Goal: Use online tool/utility: Utilize a website feature to perform a specific function

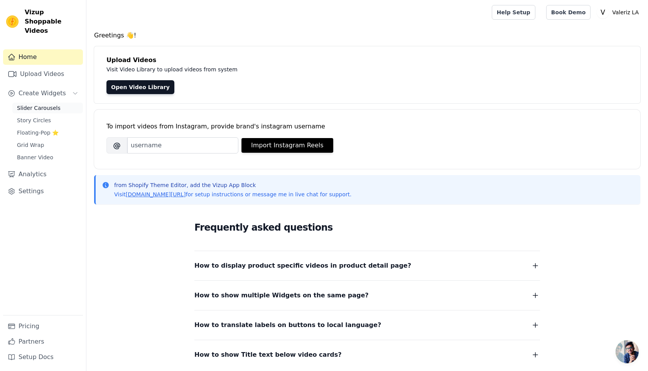
click at [33, 104] on span "Slider Carousels" at bounding box center [39, 108] width 44 height 8
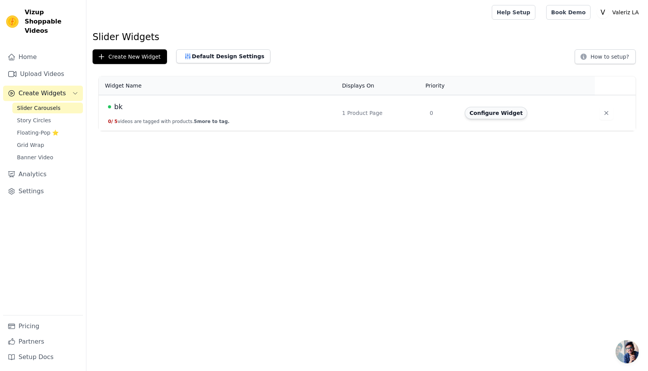
click at [502, 110] on button "Configure Widget" at bounding box center [496, 113] width 62 height 12
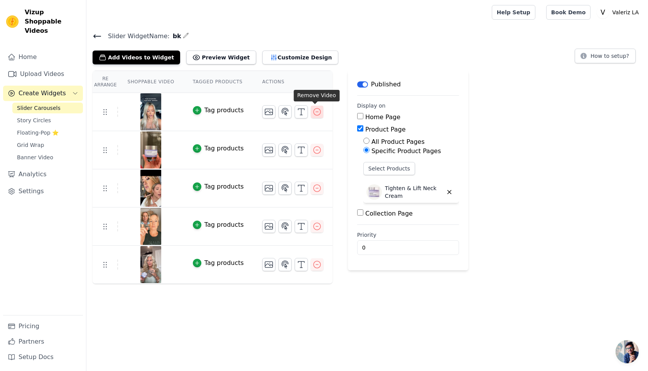
click at [320, 116] on button "button" at bounding box center [317, 112] width 12 height 12
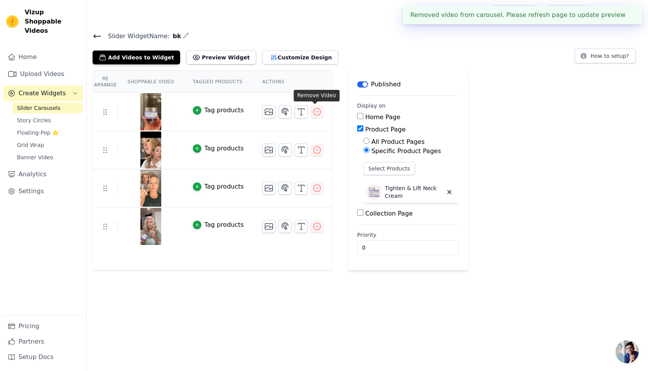
click at [320, 115] on button "button" at bounding box center [317, 112] width 12 height 12
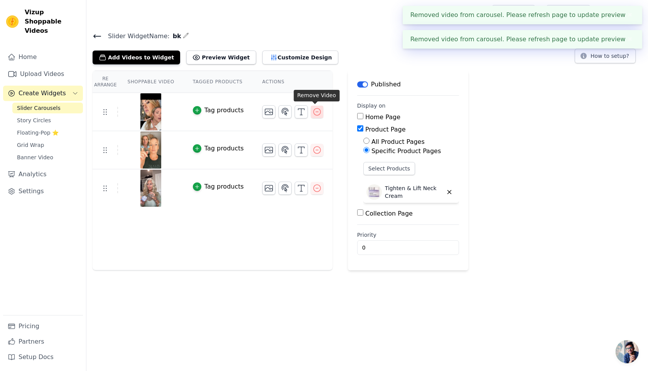
click at [317, 115] on icon "button" at bounding box center [316, 111] width 9 height 9
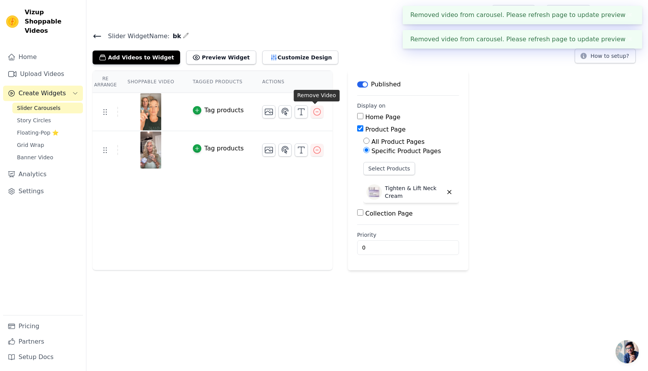
click at [317, 115] on icon "button" at bounding box center [316, 111] width 9 height 9
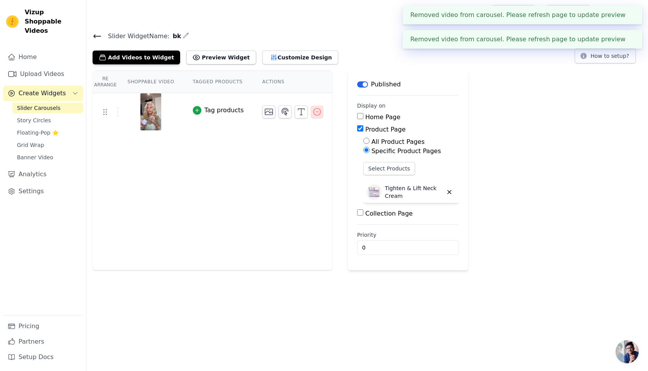
click at [315, 115] on icon "button" at bounding box center [317, 111] width 7 height 7
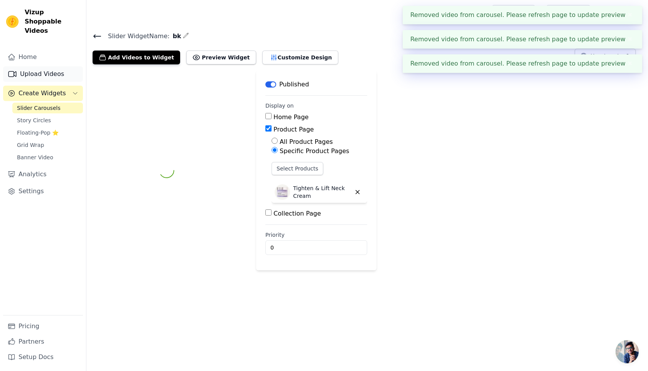
click at [46, 67] on link "Upload Videos" at bounding box center [43, 73] width 80 height 15
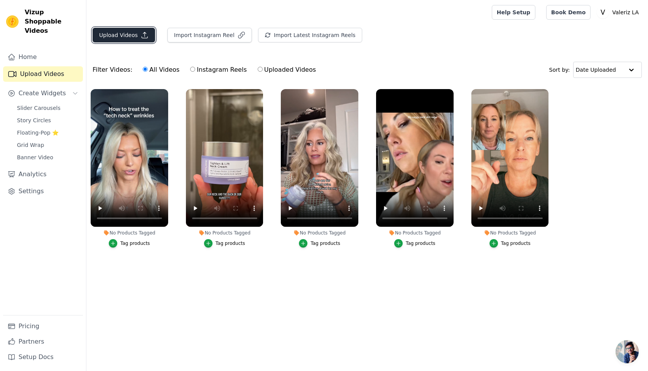
click at [112, 38] on button "Upload Videos" at bounding box center [124, 35] width 62 height 15
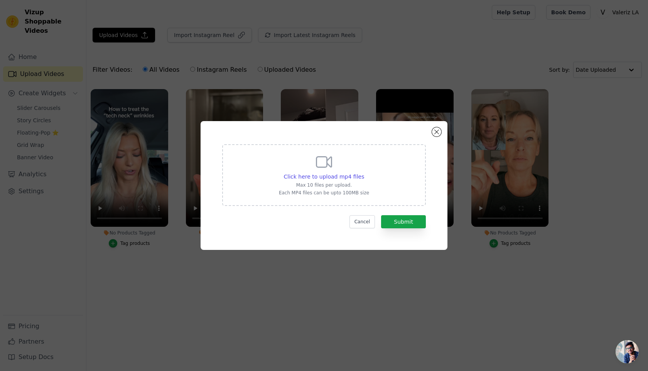
click at [342, 194] on p "Each MP4 files can be upto 100MB size" at bounding box center [324, 193] width 90 height 6
click at [364, 173] on input "Click here to upload mp4 files Max 10 files per upload. Each MP4 files can be u…" at bounding box center [364, 172] width 0 height 0
type input "C:\fakepath\SnapTik-dot-[PERSON_NAME]-1abdc02be64eeb1dea9012eb4756c0a0.mp4"
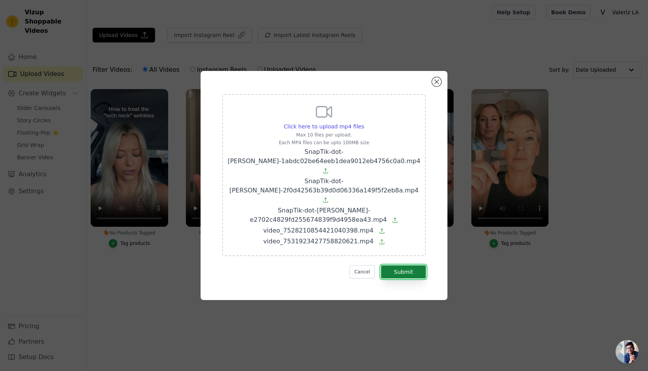
click at [396, 265] on button "Submit" at bounding box center [403, 271] width 45 height 13
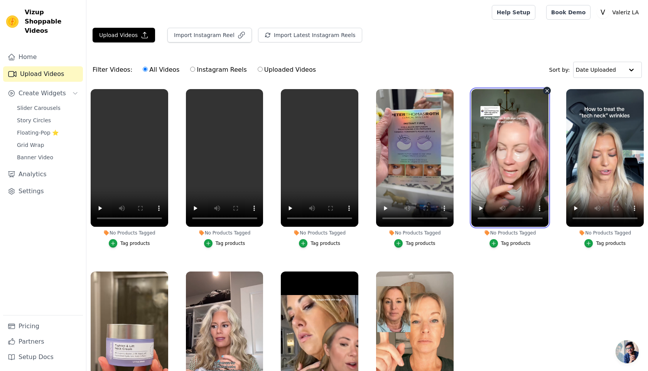
click at [509, 160] on video at bounding box center [510, 158] width 78 height 138
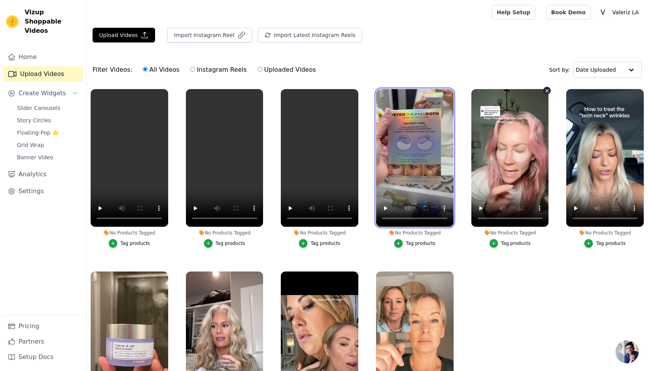
click at [400, 143] on video at bounding box center [415, 158] width 78 height 138
click at [498, 244] on button "Tag products" at bounding box center [509, 243] width 41 height 8
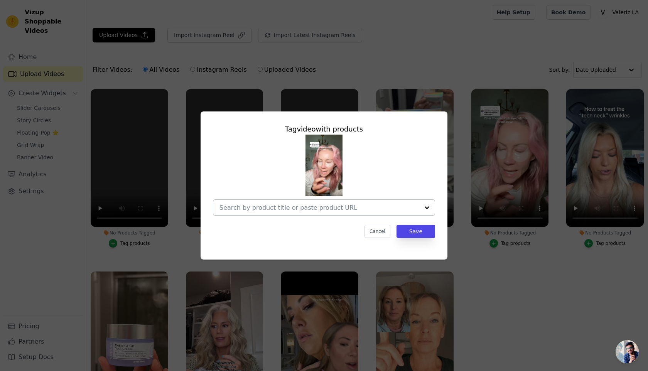
click at [349, 211] on div at bounding box center [319, 207] width 200 height 15
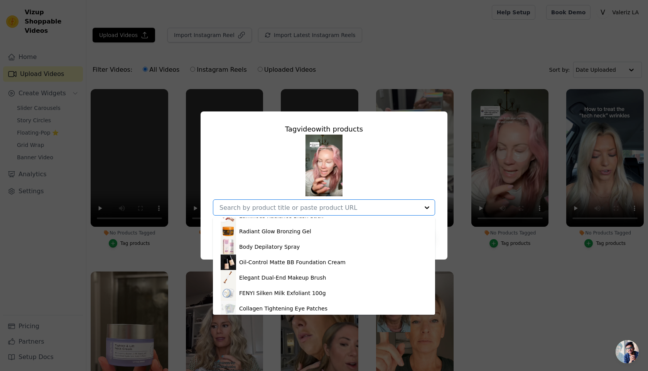
scroll to position [134, 0]
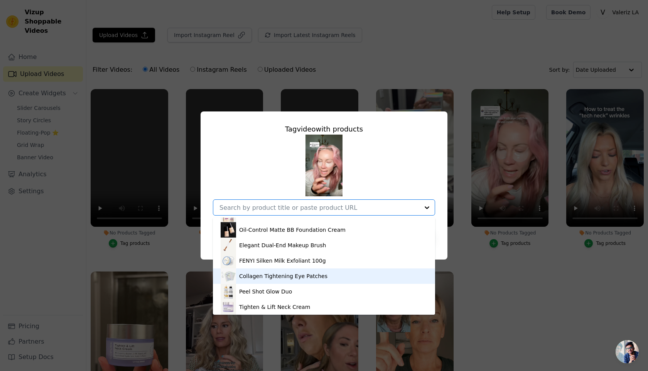
click at [272, 275] on div "Collagen Tightening Eye Patches" at bounding box center [283, 276] width 88 height 8
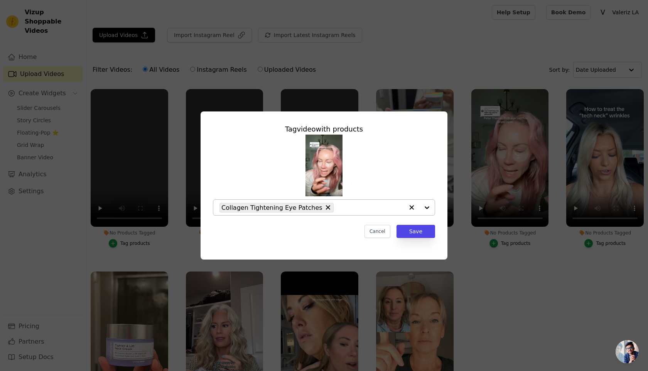
click at [433, 223] on div "Tag video with products Collagen Tightening Eye Patches Cancel Save" at bounding box center [324, 181] width 234 height 126
click at [423, 228] on button "Save" at bounding box center [415, 231] width 39 height 13
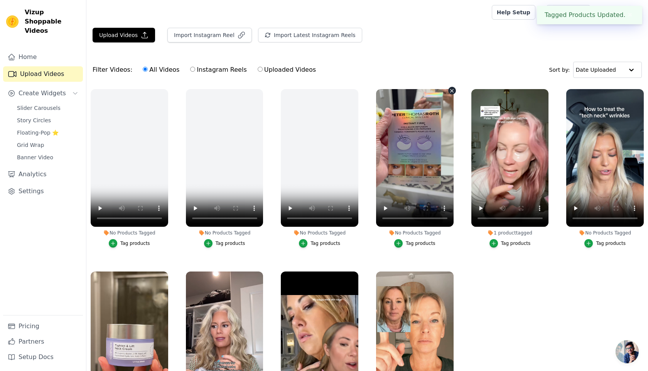
scroll to position [18, 0]
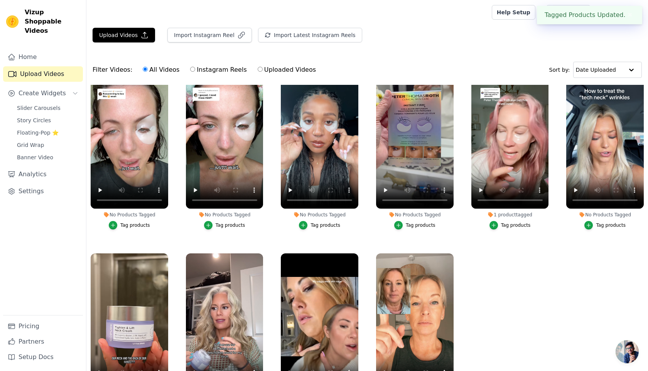
click at [418, 225] on div "Tag products" at bounding box center [421, 225] width 30 height 6
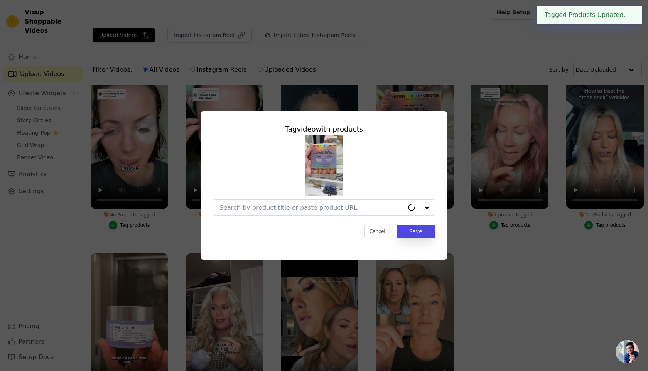
click at [401, 216] on div "Tag video with products Cancel Save" at bounding box center [324, 181] width 234 height 126
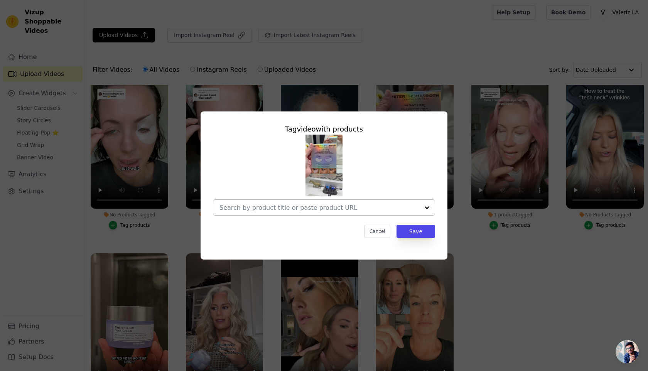
click at [400, 211] on div at bounding box center [319, 207] width 200 height 15
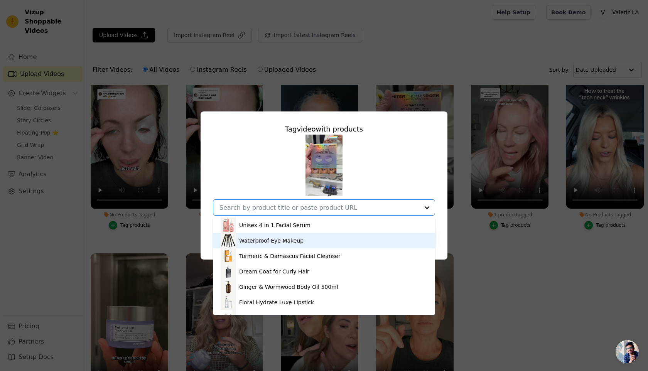
scroll to position [134, 0]
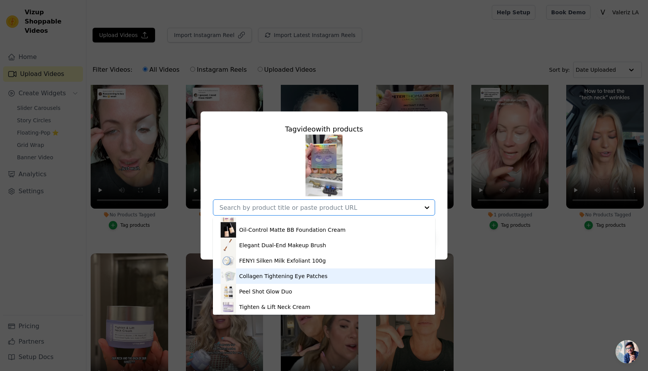
click at [310, 274] on div "Collagen Tightening Eye Patches" at bounding box center [283, 276] width 88 height 8
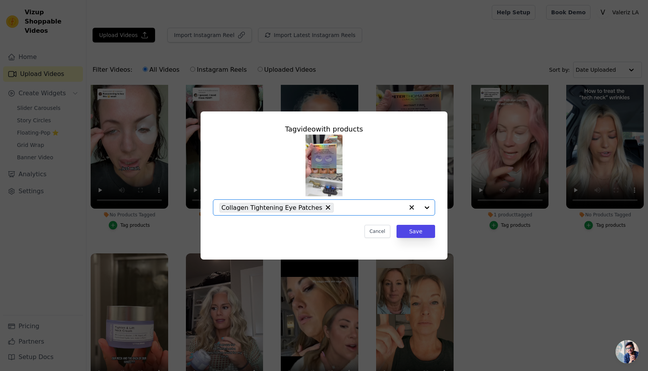
click at [427, 222] on div "Tag video with products Option Collagen Tightening Eye Patches, selected. Selec…" at bounding box center [324, 181] width 234 height 126
click at [424, 229] on button "Save" at bounding box center [415, 231] width 39 height 13
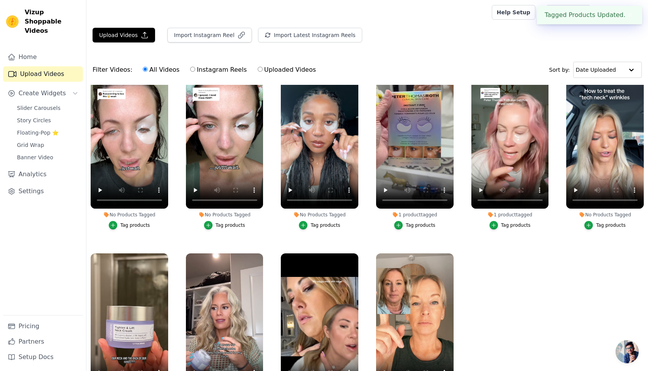
click at [331, 227] on div "Tag products" at bounding box center [325, 225] width 30 height 6
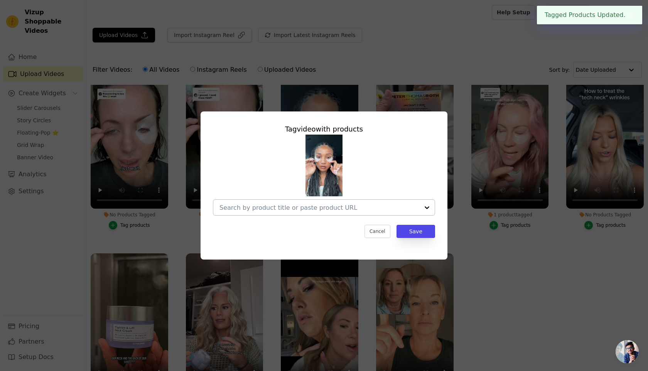
click at [366, 206] on input "No Products Tagged Tag video with products Cancel Save Tag products" at bounding box center [319, 207] width 200 height 7
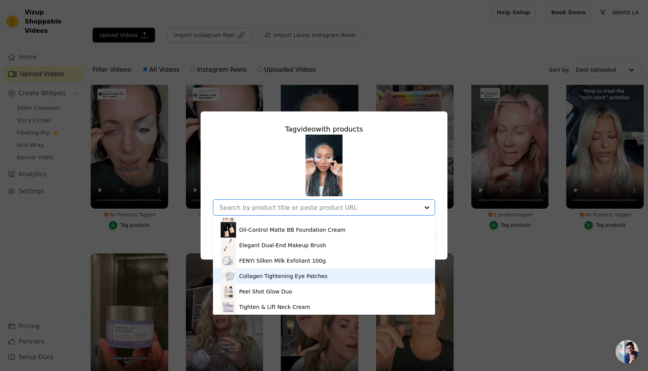
click at [336, 278] on div "Collagen Tightening Eye Patches" at bounding box center [324, 275] width 207 height 15
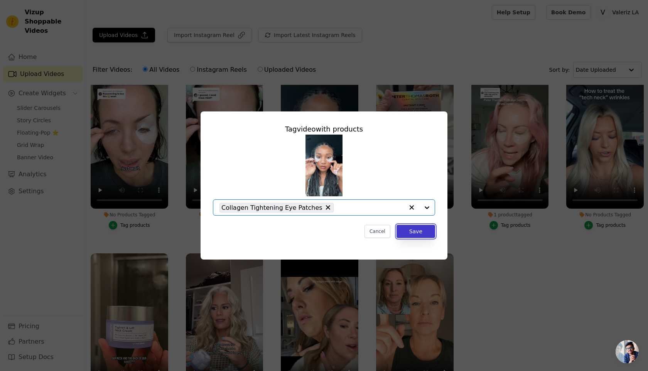
click at [421, 226] on button "Save" at bounding box center [415, 231] width 39 height 13
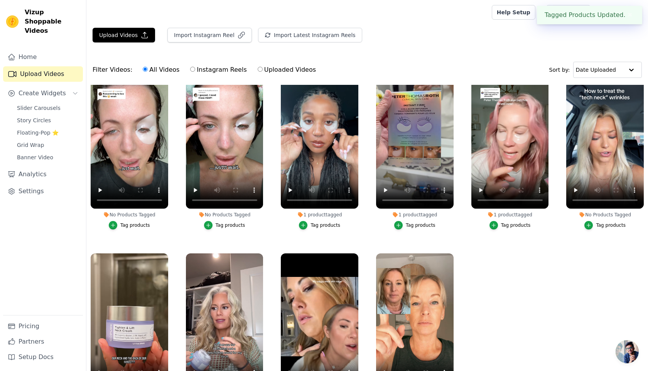
click at [322, 225] on div "Tag products" at bounding box center [325, 225] width 30 height 6
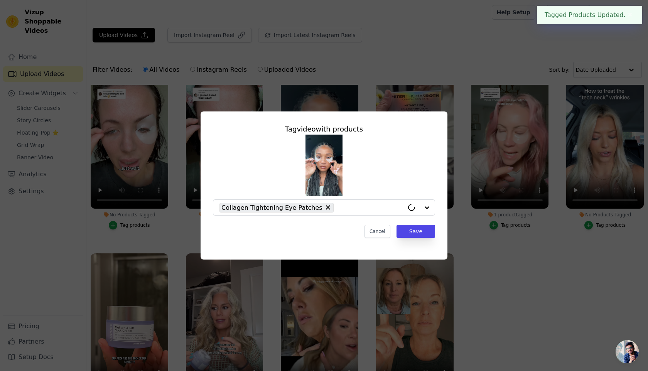
click at [180, 223] on div "Tag video with products Collagen Tightening Eye Patches Cancel Save" at bounding box center [323, 185] width 623 height 173
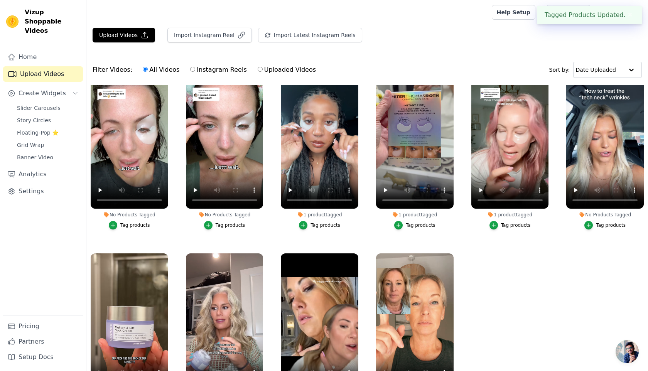
click at [217, 228] on div "Tag products" at bounding box center [231, 225] width 30 height 6
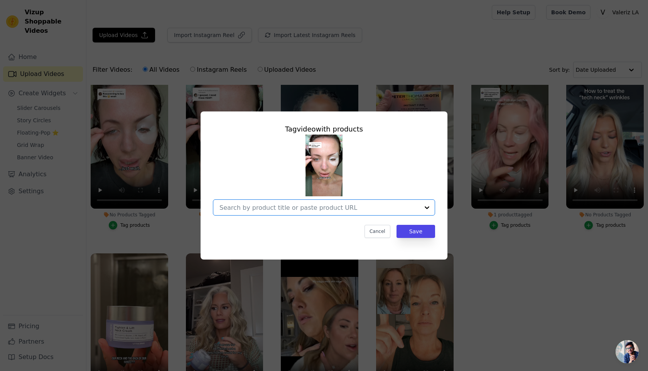
click at [319, 210] on input "No Products Tagged Tag video with products Option undefined, selected. Select i…" at bounding box center [319, 207] width 200 height 7
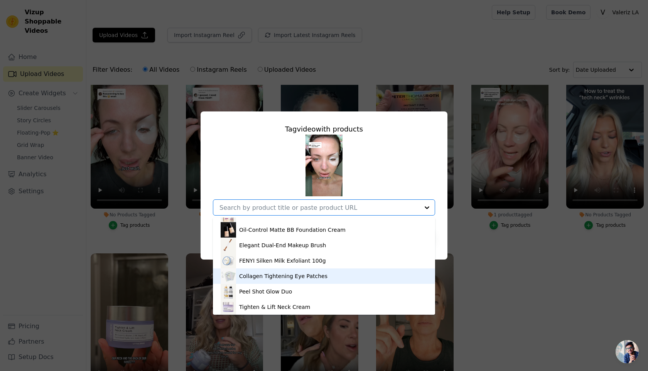
drag, startPoint x: 307, startPoint y: 266, endPoint x: 307, endPoint y: 273, distance: 6.6
click at [307, 273] on div "Unisex 4 in 1 Facial Serum Waterproof Eye Makeup Turmeric & Damascus Facial Cle…" at bounding box center [324, 265] width 222 height 97
click at [307, 273] on div "Collagen Tightening Eye Patches" at bounding box center [283, 276] width 88 height 8
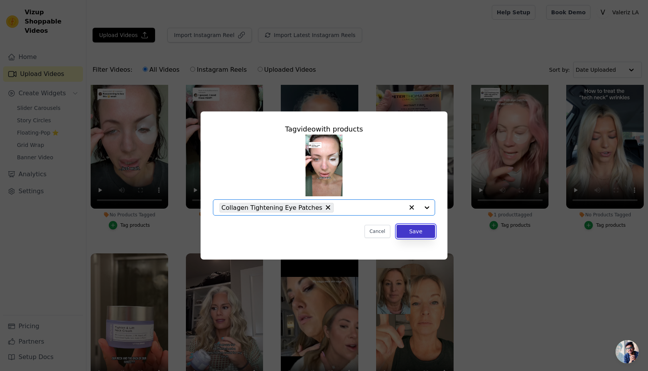
click at [424, 234] on button "Save" at bounding box center [415, 231] width 39 height 13
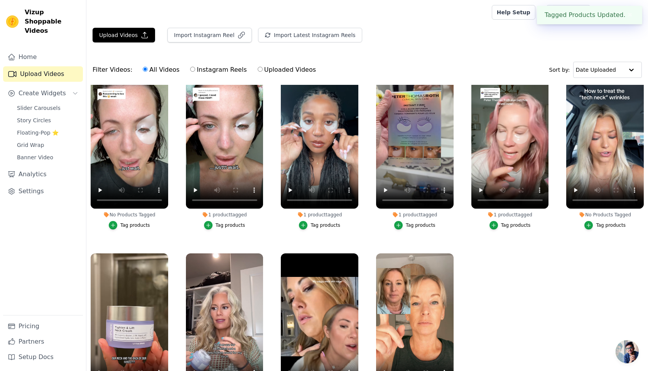
click at [138, 228] on div "Tag products" at bounding box center [135, 225] width 30 height 6
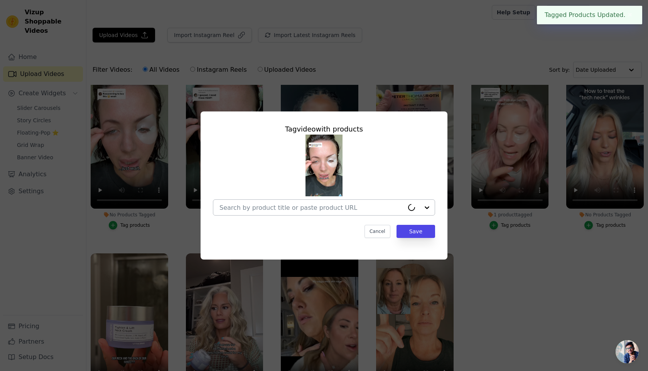
click at [295, 214] on div at bounding box center [311, 207] width 184 height 15
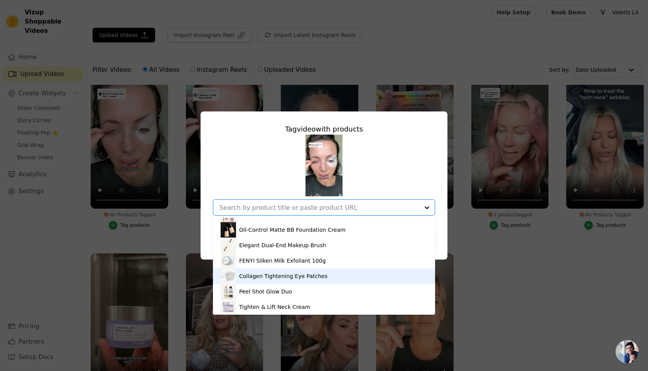
click at [288, 277] on div "Collagen Tightening Eye Patches" at bounding box center [283, 276] width 88 height 8
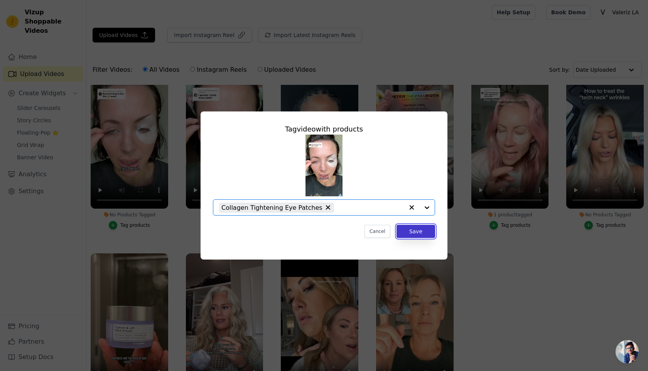
click at [416, 233] on button "Save" at bounding box center [415, 231] width 39 height 13
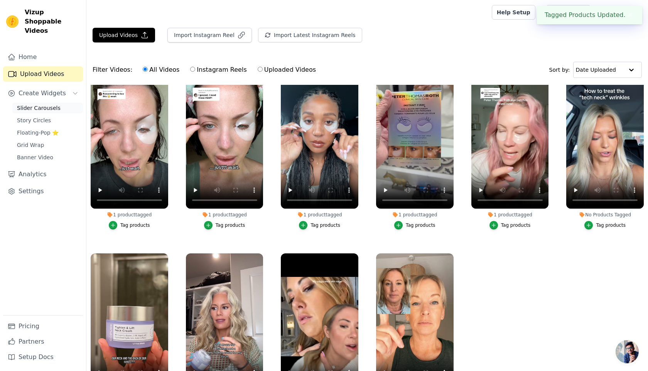
click at [48, 104] on span "Slider Carousels" at bounding box center [39, 108] width 44 height 8
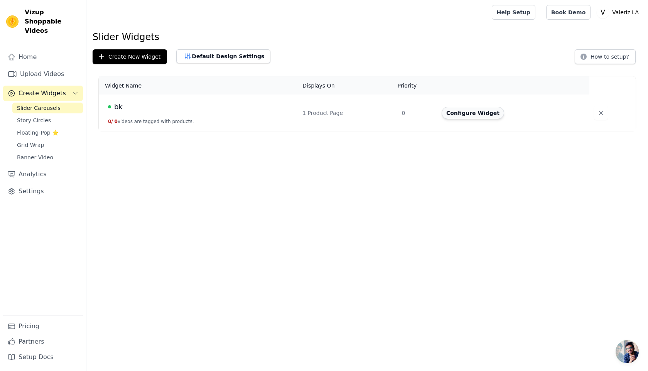
click at [474, 111] on button "Configure Widget" at bounding box center [473, 113] width 62 height 12
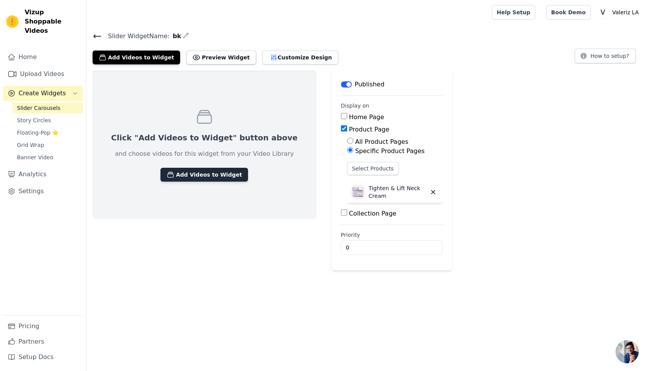
click at [216, 174] on button "Add Videos to Widget" at bounding box center [204, 175] width 88 height 14
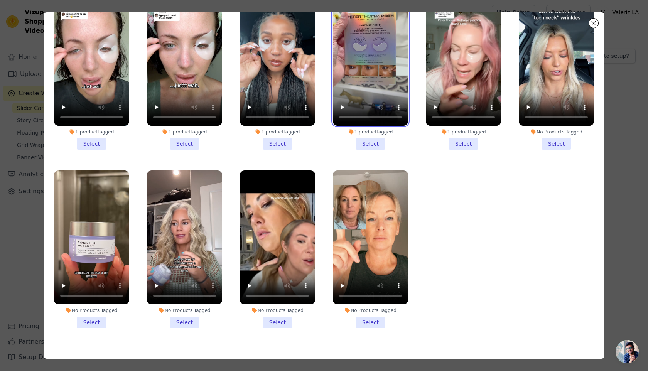
click at [366, 70] on video at bounding box center [370, 59] width 75 height 134
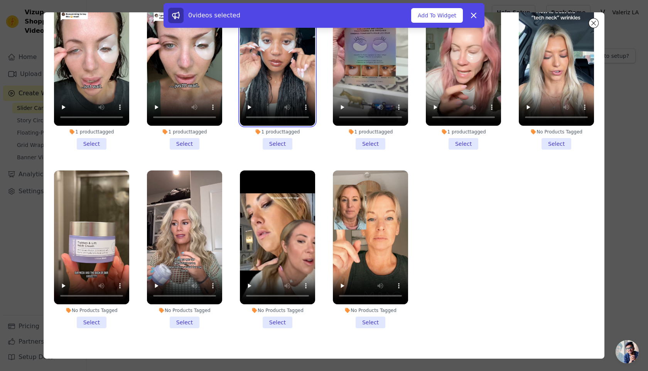
click at [283, 82] on video at bounding box center [277, 59] width 75 height 134
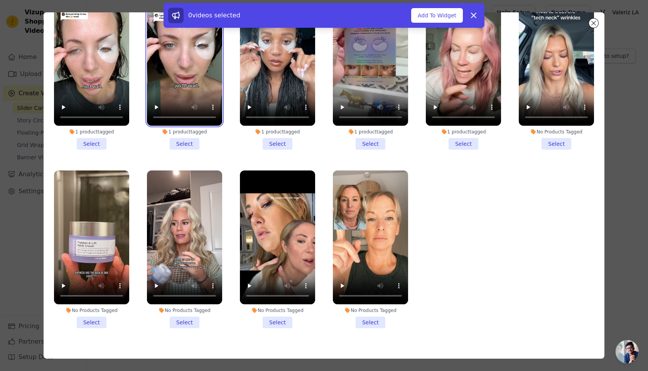
click at [199, 86] on video at bounding box center [184, 59] width 75 height 134
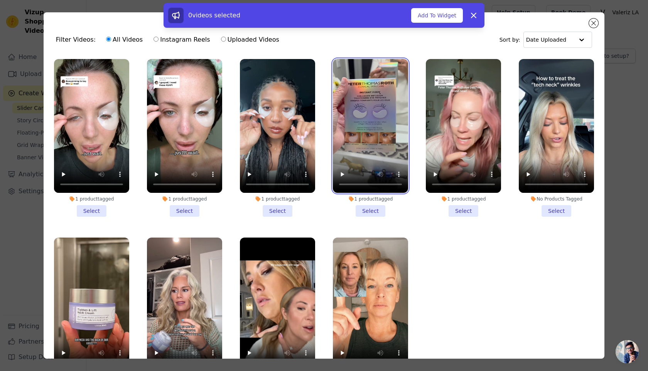
click at [383, 99] on video at bounding box center [370, 126] width 75 height 134
click at [376, 212] on li "1 product tagged Select" at bounding box center [370, 138] width 75 height 158
click at [0, 0] on input "1 product tagged Select" at bounding box center [0, 0] width 0 height 0
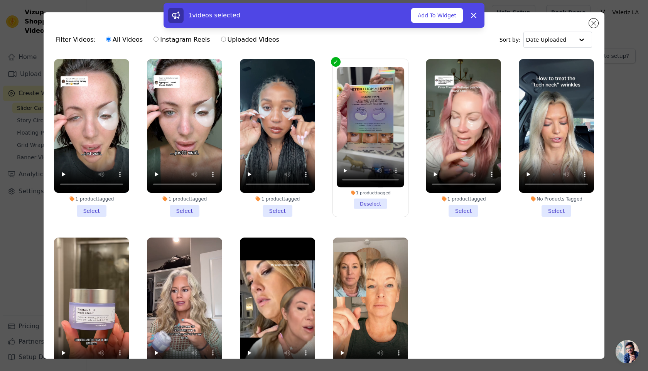
click at [282, 211] on li "1 product tagged Select" at bounding box center [277, 138] width 75 height 158
click at [0, 0] on input "1 product tagged Select" at bounding box center [0, 0] width 0 height 0
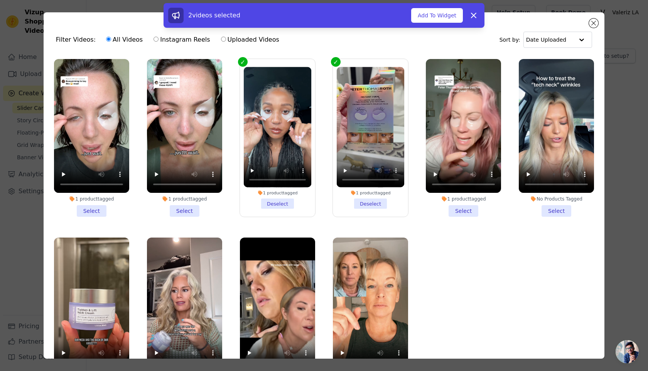
click at [194, 209] on li "1 product tagged Select" at bounding box center [184, 138] width 75 height 158
click at [0, 0] on input "1 product tagged Select" at bounding box center [0, 0] width 0 height 0
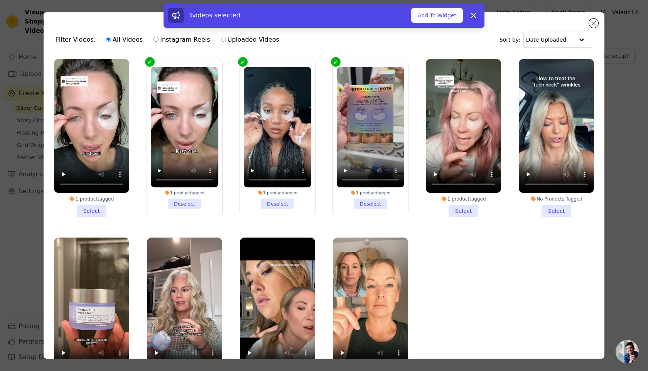
click at [98, 202] on li "1 product tagged Select" at bounding box center [91, 138] width 75 height 158
click at [0, 0] on input "1 product tagged Select" at bounding box center [0, 0] width 0 height 0
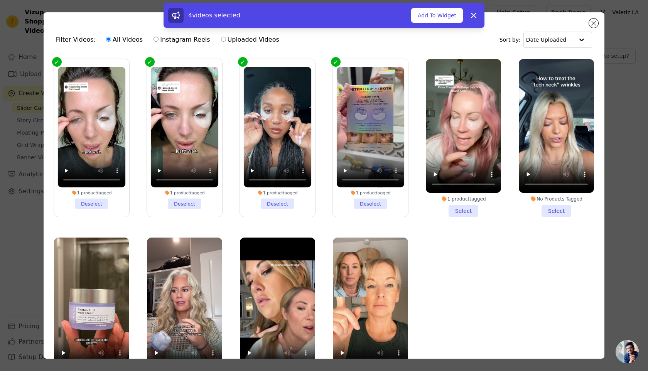
click at [460, 214] on li "1 product tagged Select" at bounding box center [463, 138] width 75 height 158
click at [0, 0] on input "1 product tagged Select" at bounding box center [0, 0] width 0 height 0
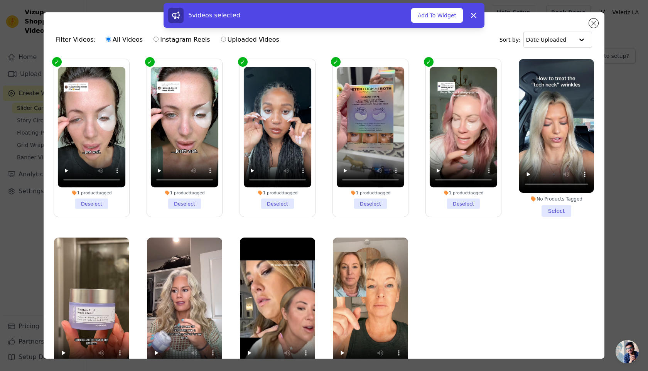
click at [438, 24] on div "5 videos selected Add To Widget Dismiss" at bounding box center [324, 15] width 321 height 25
click at [438, 19] on button "Add To Widget" at bounding box center [437, 15] width 52 height 15
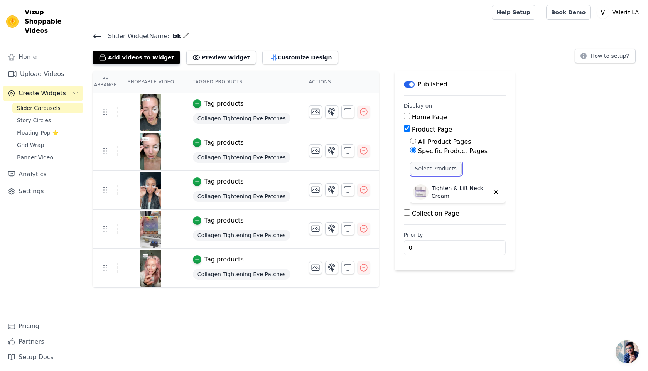
click at [437, 167] on button "Select Products" at bounding box center [436, 168] width 52 height 13
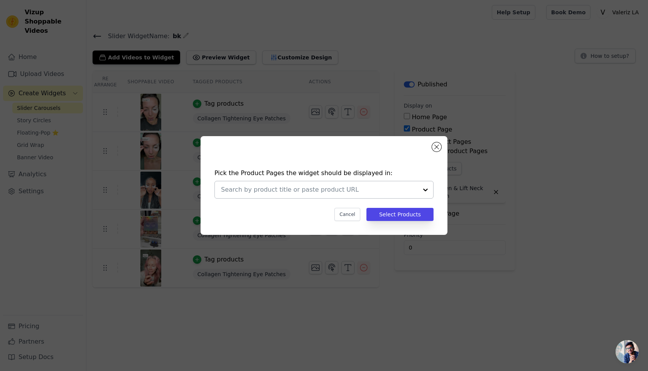
click at [303, 192] on input "text" at bounding box center [319, 189] width 197 height 9
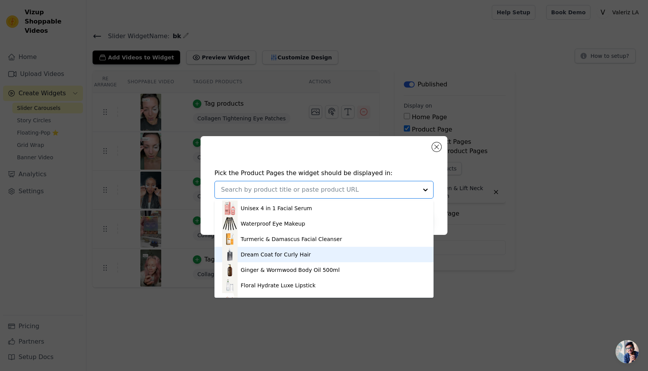
scroll to position [137, 0]
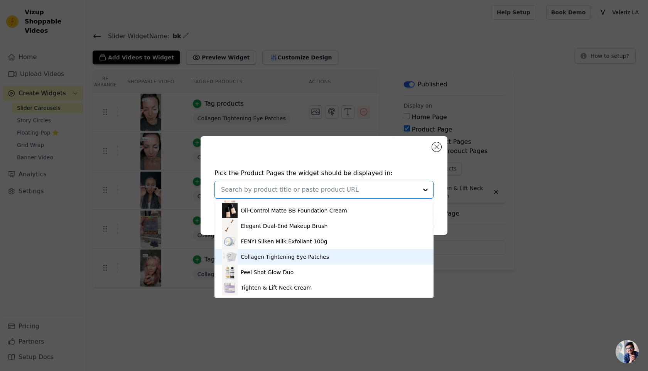
click at [290, 250] on div "Collagen Tightening Eye Patches" at bounding box center [324, 256] width 204 height 15
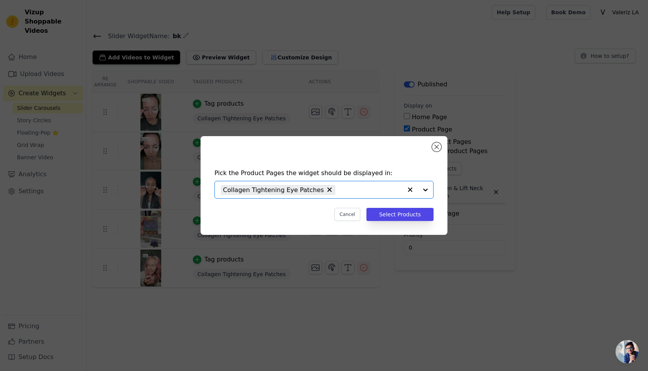
click at [411, 200] on div "Pick the Product Pages the widget should be displayed in: Option Collagen Tight…" at bounding box center [324, 195] width 234 height 68
click at [405, 209] on button "Select Products" at bounding box center [399, 214] width 67 height 13
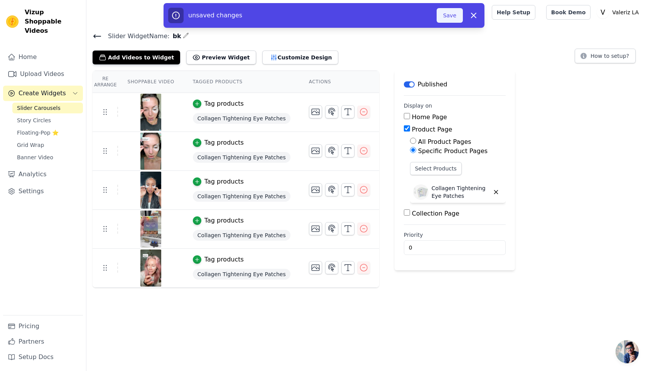
click at [451, 17] on button "Save" at bounding box center [450, 15] width 26 height 15
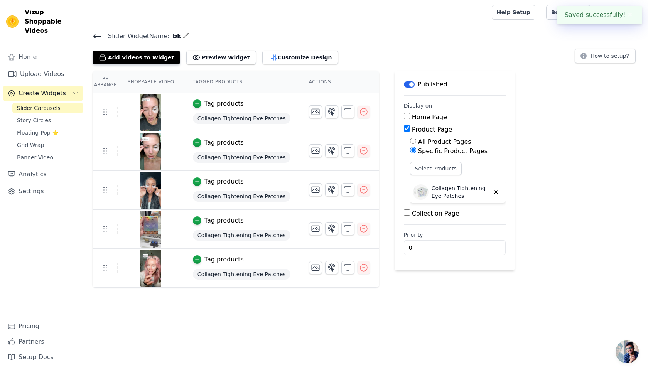
click at [451, 17] on div at bounding box center [288, 12] width 390 height 25
